Goal: Task Accomplishment & Management: Use online tool/utility

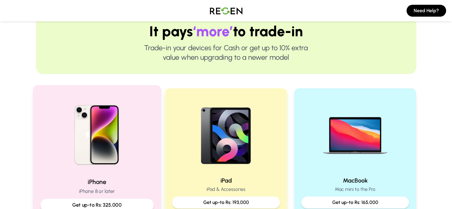
scroll to position [59, 0]
click at [106, 155] on img at bounding box center [97, 132] width 80 height 80
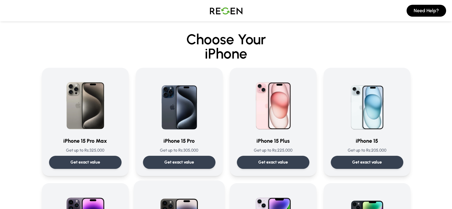
scroll to position [59, 0]
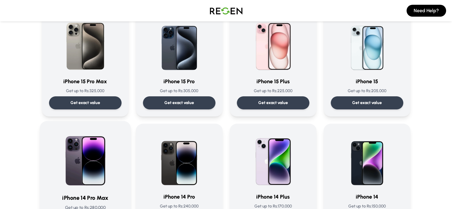
click at [87, 162] on img at bounding box center [85, 158] width 60 height 60
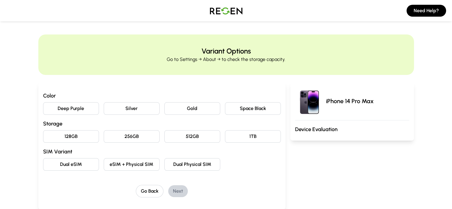
click at [52, 111] on button "Deep Purple" at bounding box center [71, 108] width 56 height 12
click at [114, 136] on button "256GB" at bounding box center [132, 136] width 56 height 12
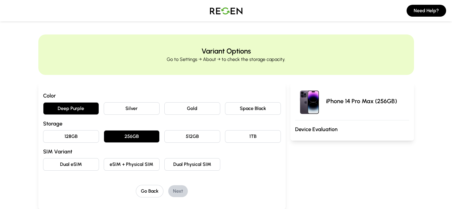
click at [105, 165] on button "eSIM + Physical SIM" at bounding box center [132, 164] width 56 height 12
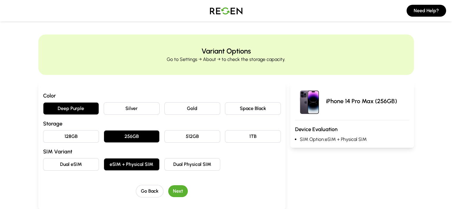
click at [168, 188] on button "Next" at bounding box center [178, 191] width 20 height 12
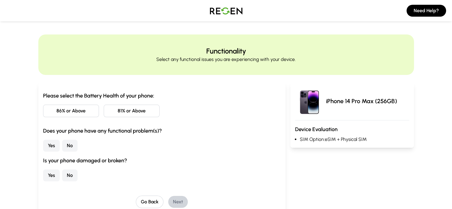
click at [104, 112] on button "81% or Above" at bounding box center [132, 111] width 56 height 12
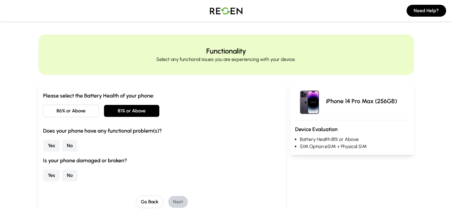
click at [62, 146] on button "No" at bounding box center [69, 146] width 15 height 12
click at [62, 176] on button "No" at bounding box center [69, 175] width 15 height 12
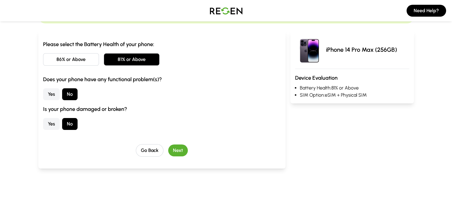
scroll to position [89, 0]
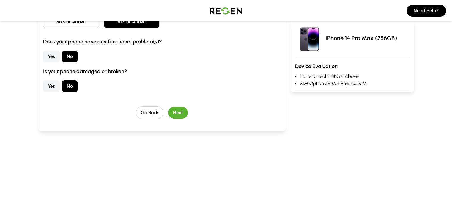
click at [169, 110] on button "Next" at bounding box center [178, 113] width 20 height 12
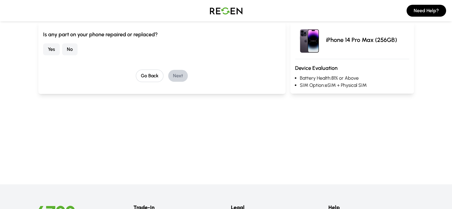
scroll to position [30, 0]
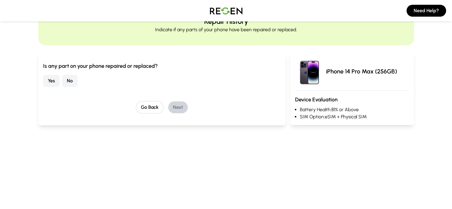
click at [62, 77] on button "No" at bounding box center [69, 81] width 15 height 12
click at [169, 109] on button "Next" at bounding box center [178, 107] width 20 height 12
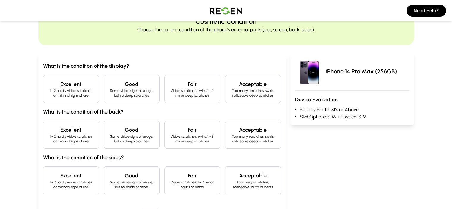
click at [52, 98] on div "Excellent 1 - 2 hardly visible scratches or minimal signs of use" at bounding box center [71, 89] width 56 height 28
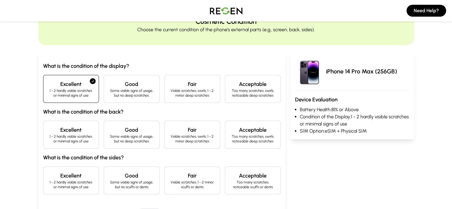
click at [48, 133] on h4 "Excellent" at bounding box center [71, 130] width 46 height 8
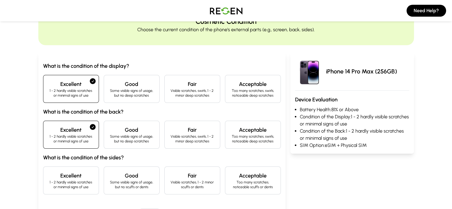
click at [48, 181] on p "1 - 2 hardly visible scratches or minimal signs of use" at bounding box center [71, 185] width 46 height 10
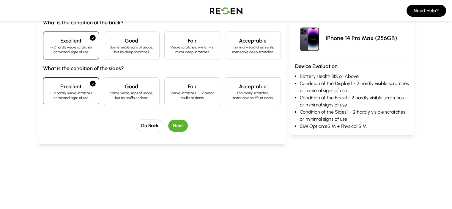
click at [172, 130] on button "Next" at bounding box center [178, 126] width 20 height 12
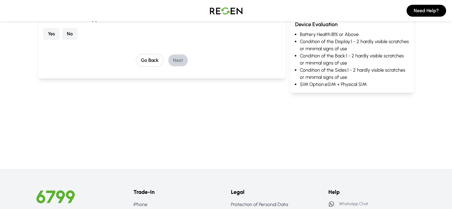
scroll to position [46, 0]
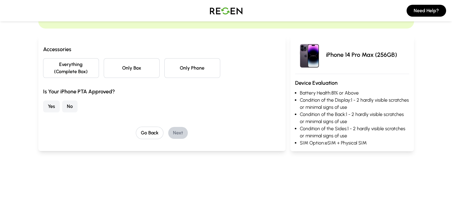
click at [45, 67] on button "Everything (Complete Box)" at bounding box center [71, 68] width 56 height 20
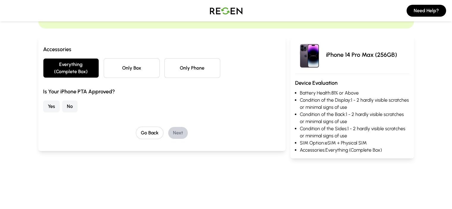
click at [43, 100] on button "Yes" at bounding box center [51, 106] width 17 height 12
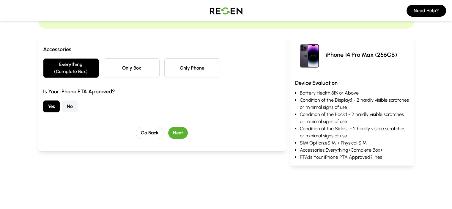
click at [168, 127] on button "Next" at bounding box center [178, 133] width 20 height 12
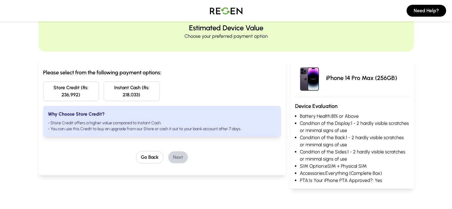
scroll to position [0, 0]
